Goal: Use online tool/utility: Utilize a website feature to perform a specific function

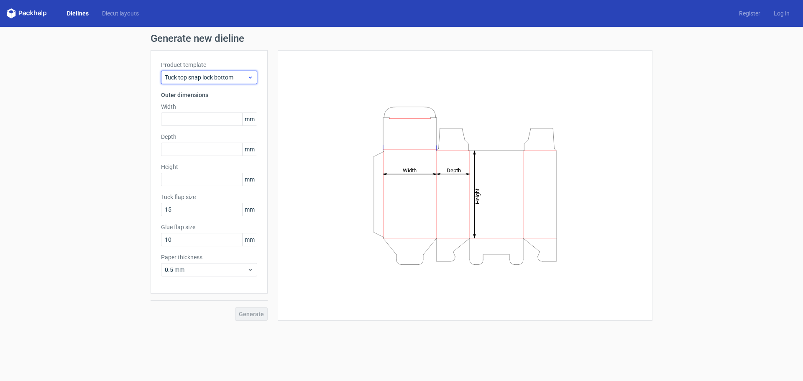
click at [243, 75] on span "Tuck top snap lock bottom" at bounding box center [206, 77] width 82 height 8
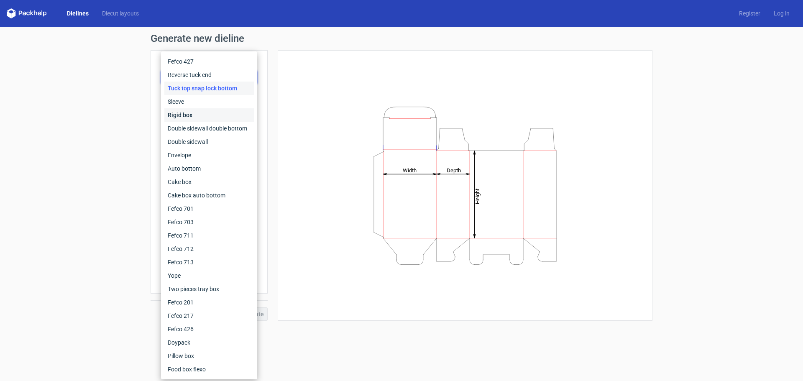
click at [211, 110] on div "Rigid box" at bounding box center [208, 114] width 89 height 13
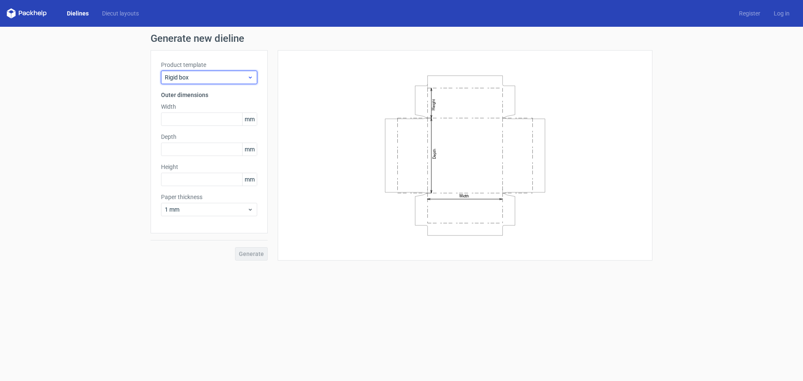
click at [244, 74] on span "Rigid box" at bounding box center [206, 77] width 82 height 8
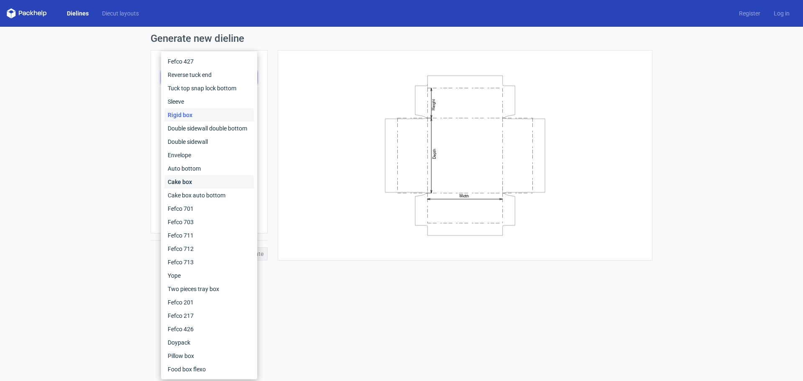
click at [208, 179] on div "Cake box" at bounding box center [208, 181] width 89 height 13
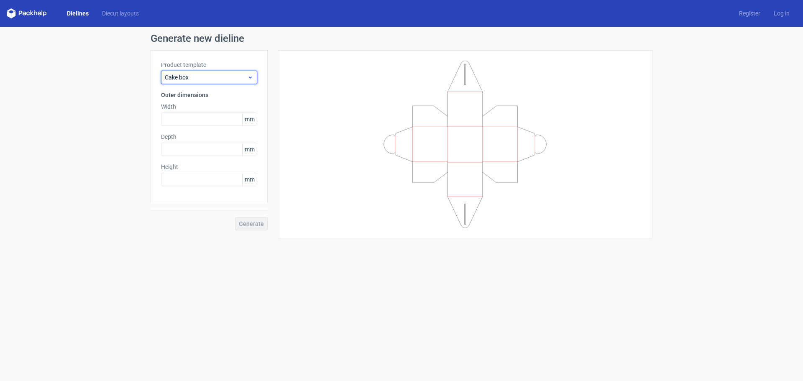
click at [228, 78] on span "Cake box" at bounding box center [206, 77] width 82 height 8
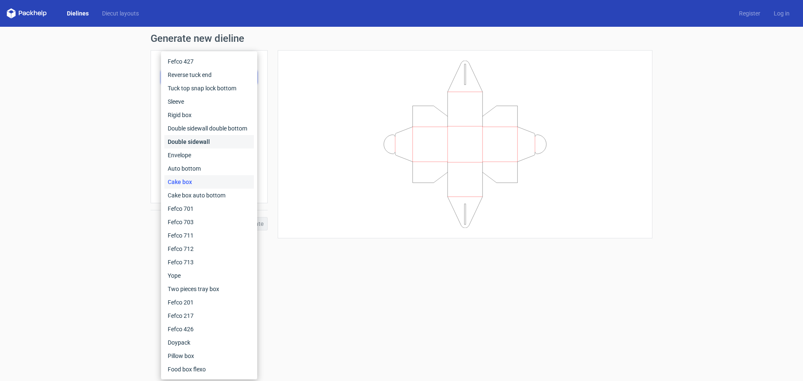
click at [208, 146] on div "Double sidewall" at bounding box center [208, 141] width 89 height 13
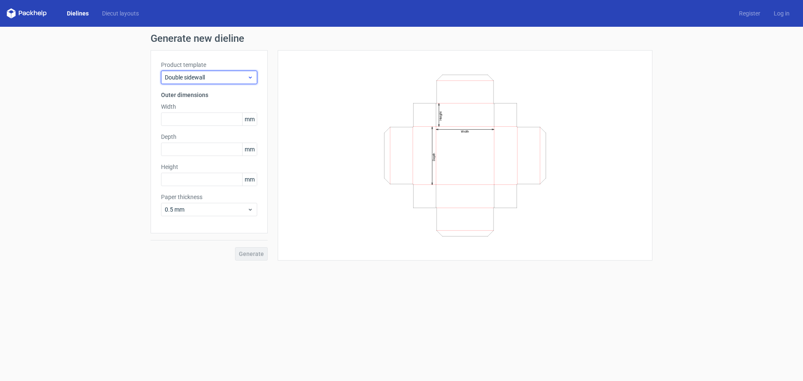
click at [240, 74] on span "Double sidewall" at bounding box center [206, 77] width 82 height 8
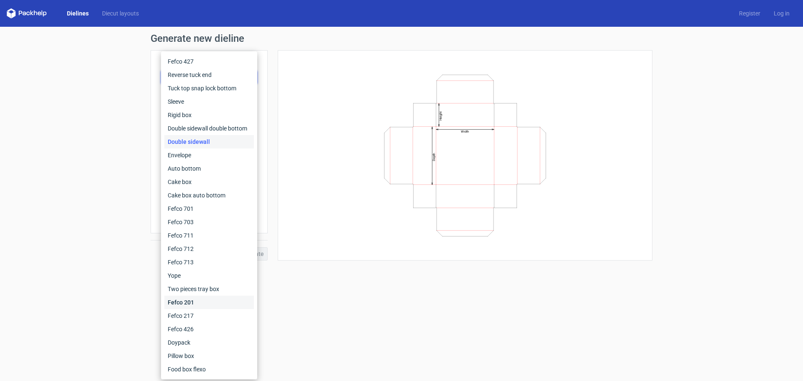
click at [214, 308] on div "Fefco 201" at bounding box center [208, 302] width 89 height 13
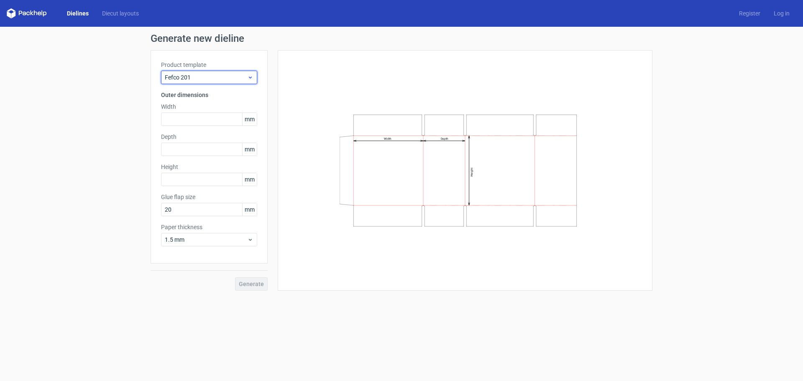
click at [231, 76] on span "Fefco 201" at bounding box center [206, 77] width 82 height 8
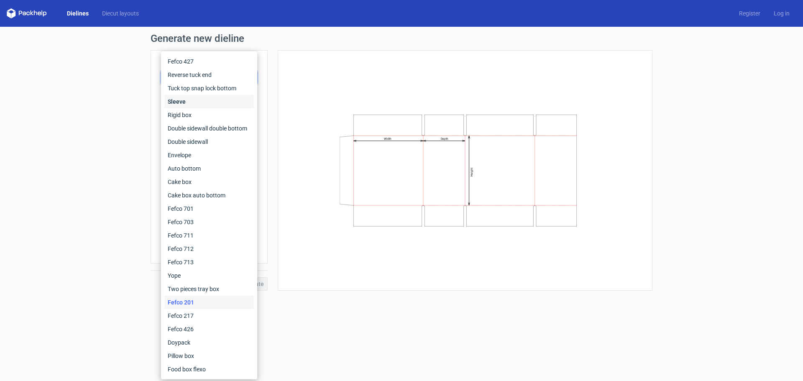
click at [217, 101] on div "Sleeve" at bounding box center [208, 101] width 89 height 13
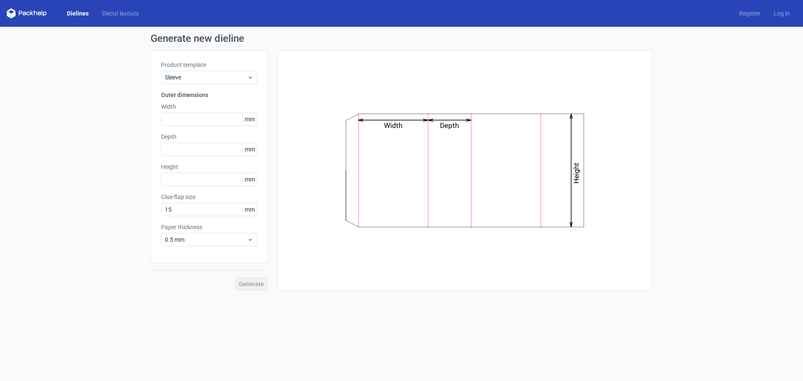
click at [237, 67] on label "Product template" at bounding box center [209, 65] width 96 height 8
click at [227, 77] on span "Sleeve" at bounding box center [206, 77] width 82 height 8
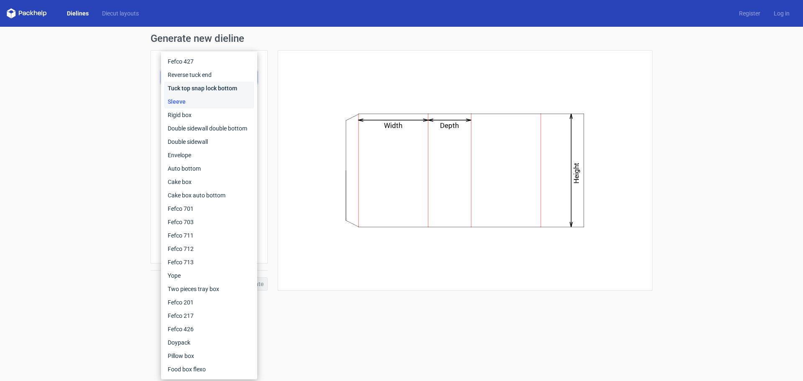
click at [229, 84] on div "Tuck top snap lock bottom" at bounding box center [208, 88] width 89 height 13
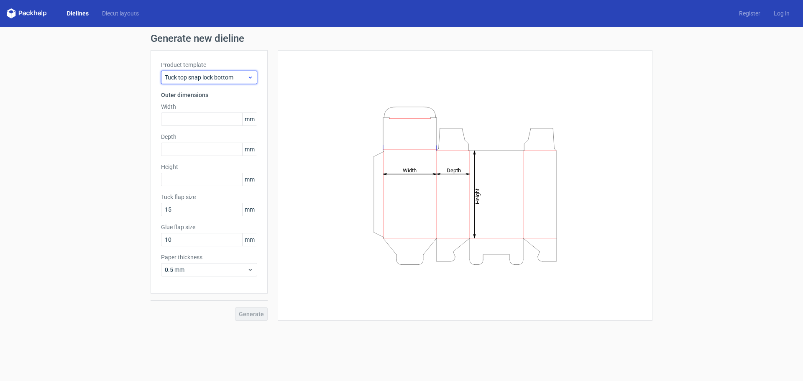
click at [230, 78] on span "Tuck top snap lock bottom" at bounding box center [206, 77] width 82 height 8
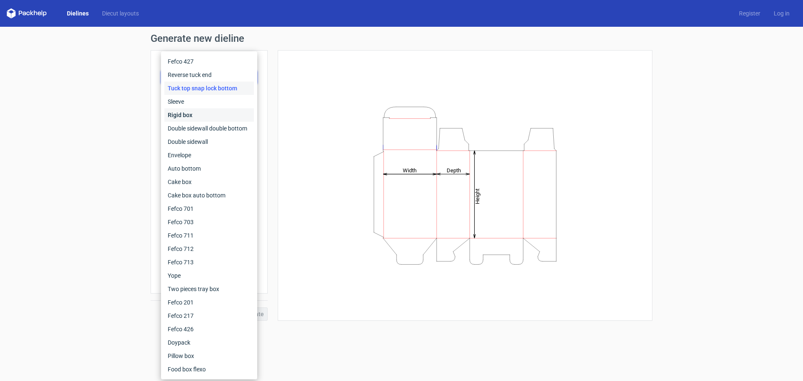
click at [213, 112] on div "Rigid box" at bounding box center [208, 114] width 89 height 13
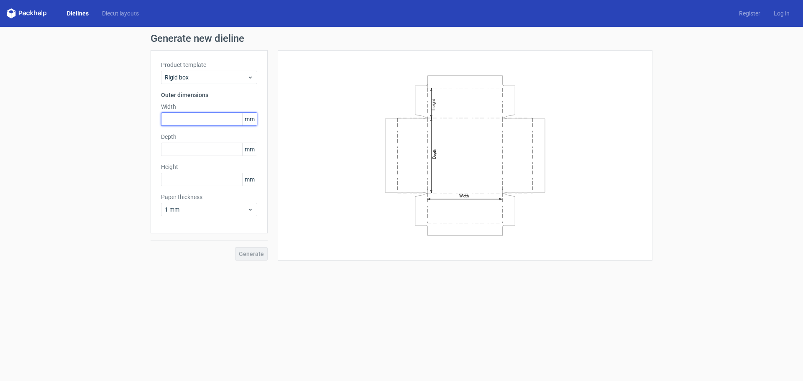
click at [195, 119] on input "text" at bounding box center [209, 118] width 96 height 13
type input "350"
type input "1"
click at [212, 174] on input "text" at bounding box center [209, 179] width 96 height 13
type input "150"
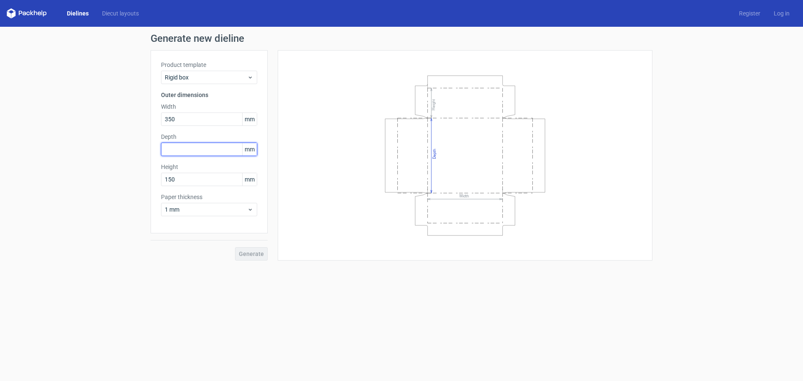
click at [201, 152] on input "text" at bounding box center [209, 149] width 96 height 13
type input "150"
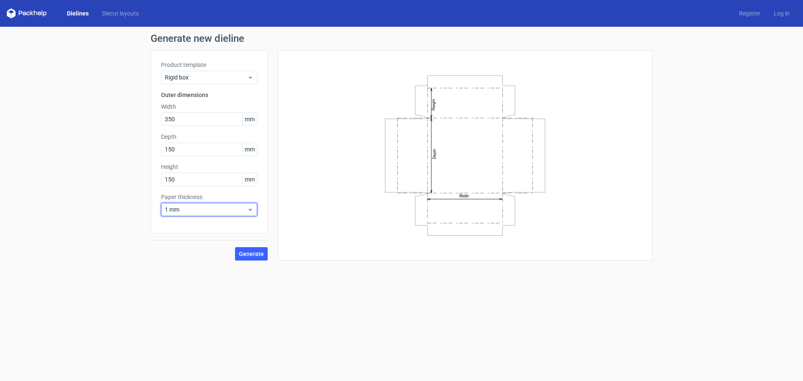
click at [248, 212] on icon at bounding box center [250, 209] width 6 height 7
click at [237, 224] on div "0.4 mm" at bounding box center [208, 227] width 89 height 13
click at [258, 249] on button "Generate" at bounding box center [251, 253] width 33 height 13
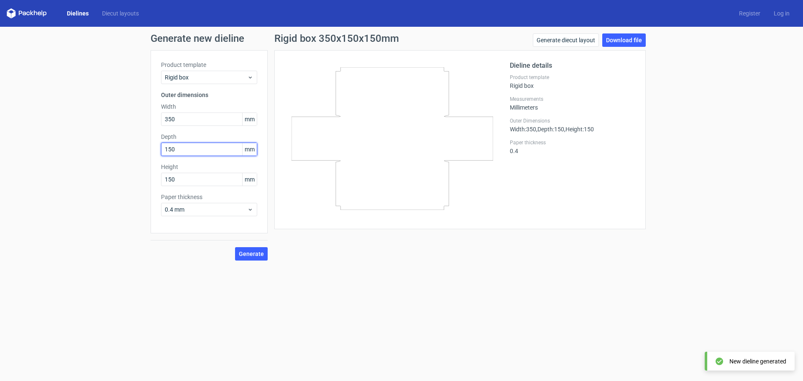
click at [209, 146] on input "150" at bounding box center [209, 149] width 96 height 13
